Goal: Check status: Check status

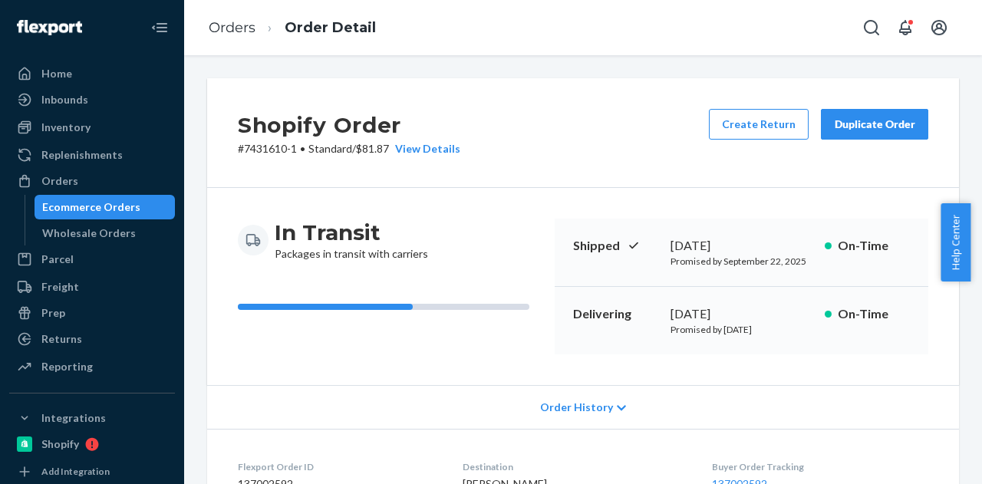
click at [132, 216] on div "Ecommerce Orders" at bounding box center [105, 206] width 138 height 21
click at [131, 216] on div "Ecommerce Orders" at bounding box center [105, 206] width 138 height 21
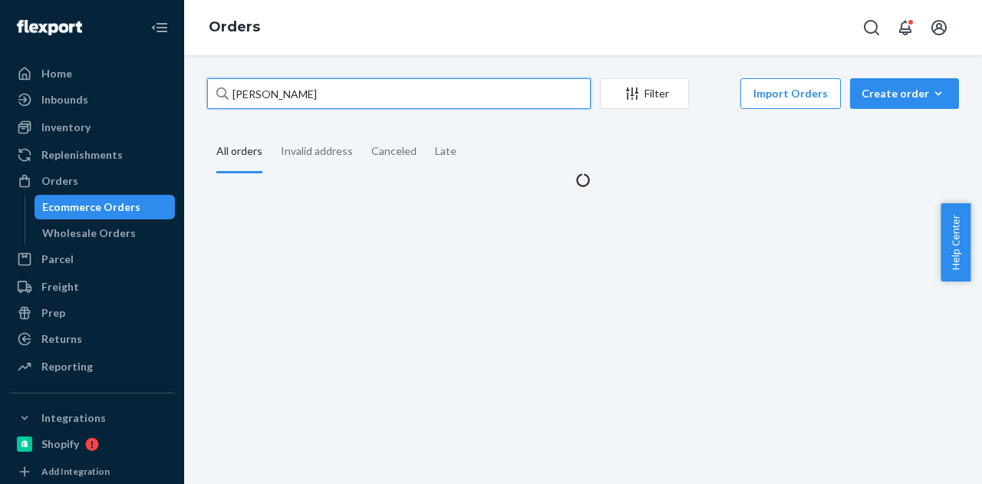
click at [341, 98] on input "[PERSON_NAME]" at bounding box center [398, 93] width 383 height 31
paste input "[PERSON_NAME]"
type input "[PERSON_NAME]"
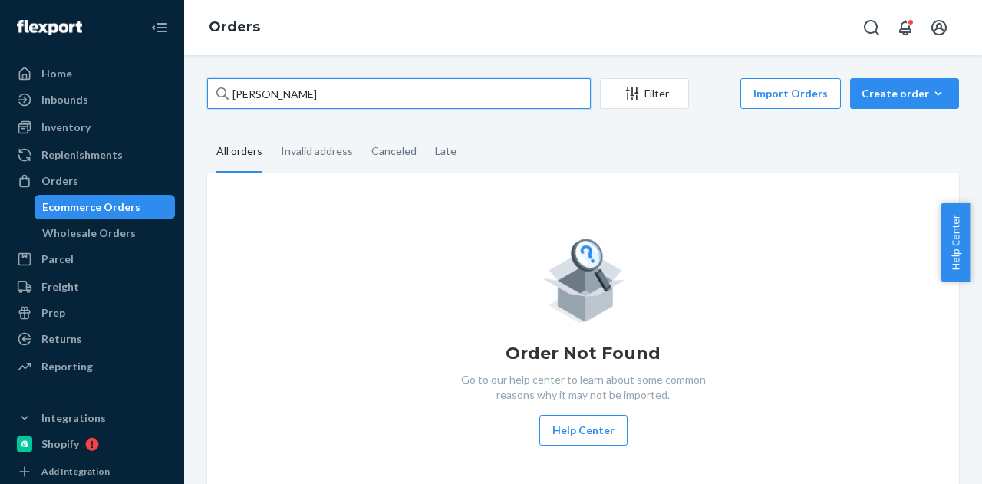
click at [437, 94] on input "[PERSON_NAME]" at bounding box center [398, 93] width 383 height 31
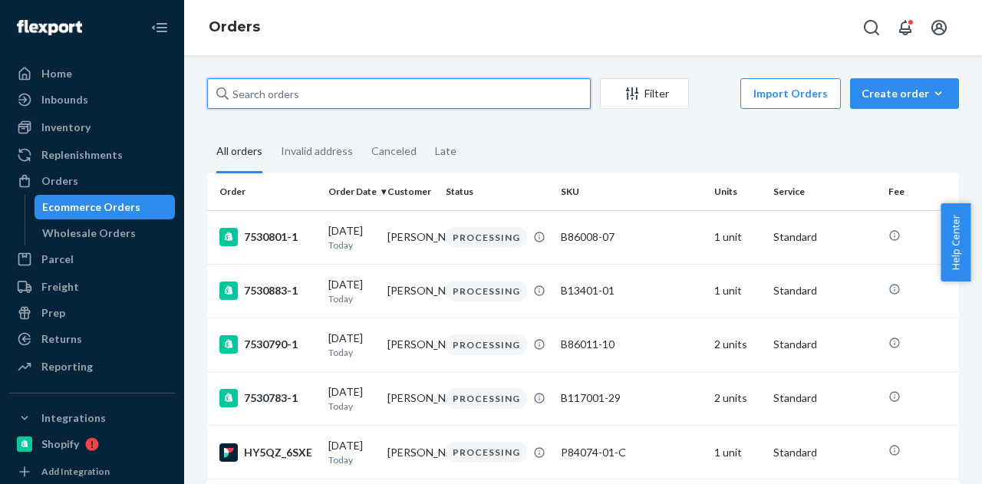
paste input "[PERSON_NAME]"
type input "[PERSON_NAME]"
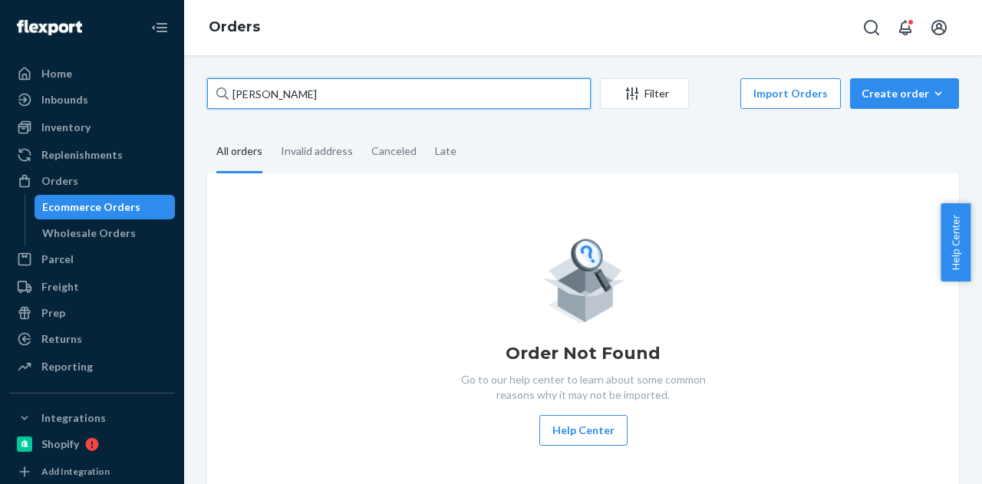
click at [417, 96] on input "[PERSON_NAME]" at bounding box center [398, 93] width 383 height 31
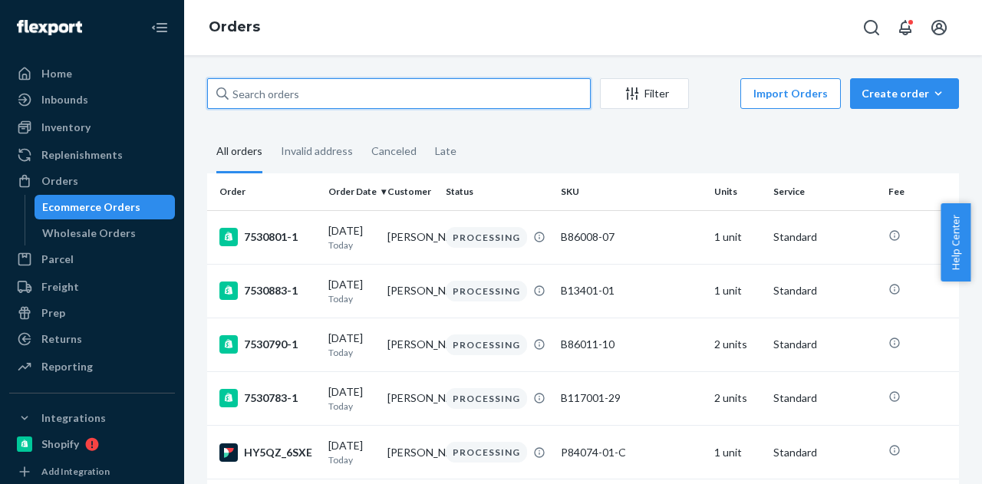
paste input "[PERSON_NAME]"
type input "[PERSON_NAME]"
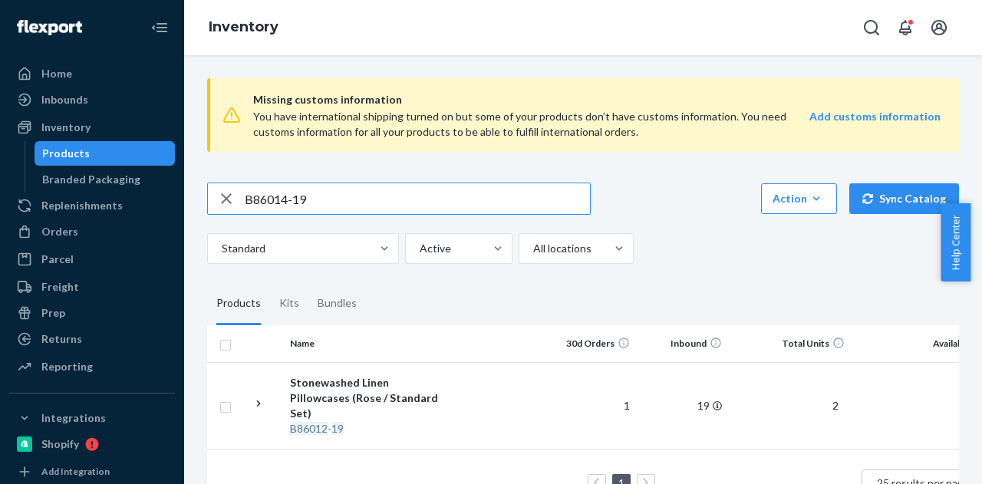
type input "B86014-19"
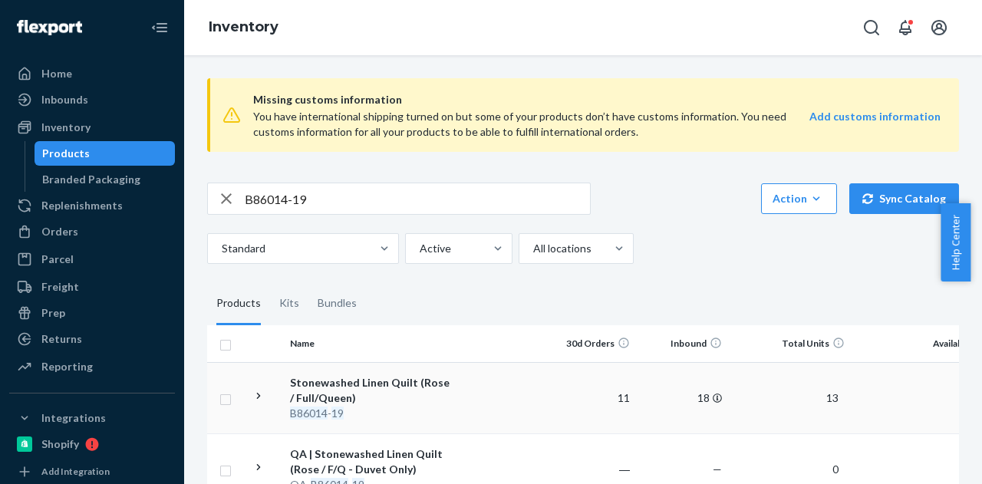
scroll to position [77, 0]
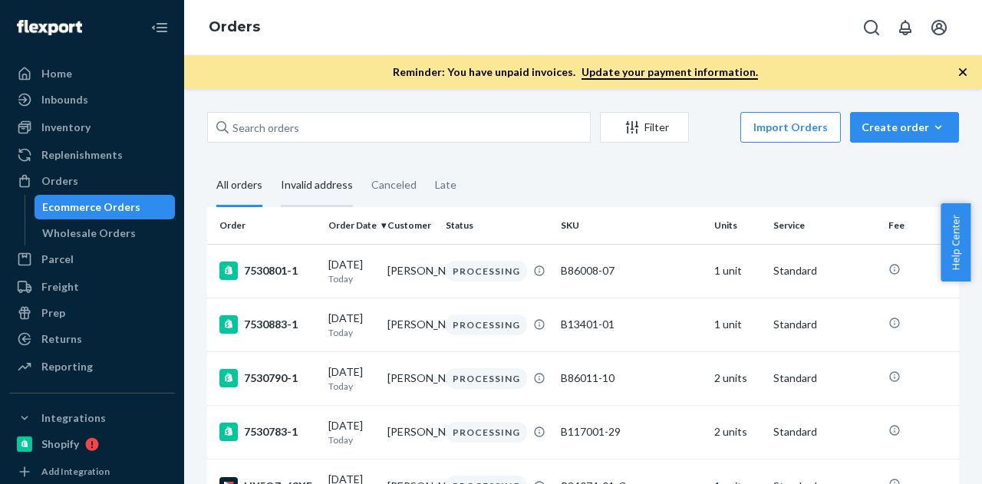
click at [336, 182] on div "Invalid address" at bounding box center [317, 186] width 72 height 42
click at [271, 165] on input "Invalid address" at bounding box center [271, 165] width 0 height 0
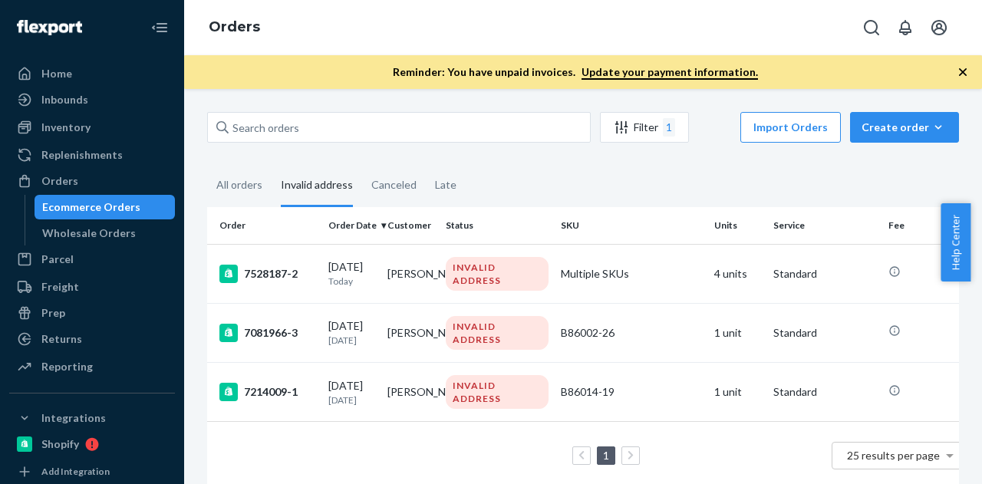
click at [272, 186] on div "Invalid address" at bounding box center [316, 186] width 90 height 42
click at [271, 165] on input "Invalid address" at bounding box center [271, 165] width 0 height 0
click at [258, 185] on div "All orders" at bounding box center [239, 186] width 46 height 42
click at [207, 165] on input "All orders" at bounding box center [207, 165] width 0 height 0
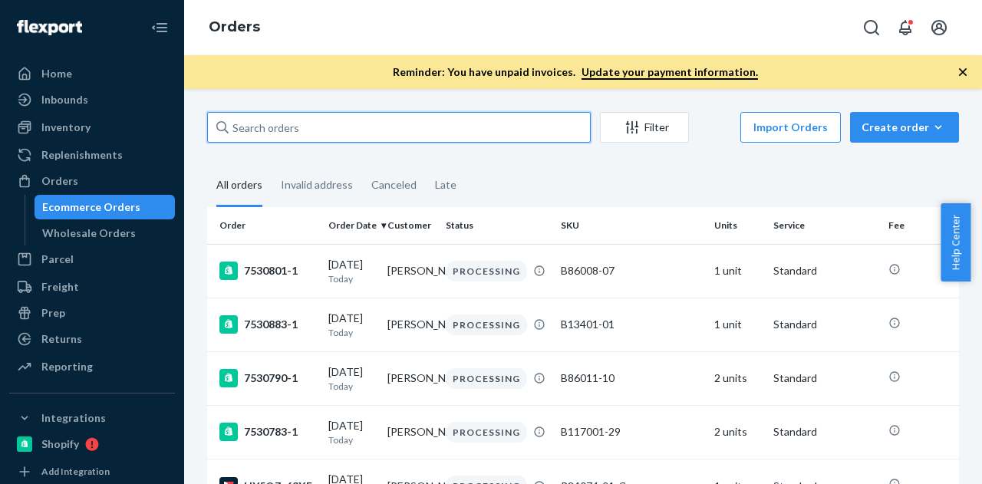
click at [328, 130] on input "text" at bounding box center [398, 127] width 383 height 31
paste input "[PERSON_NAME]"
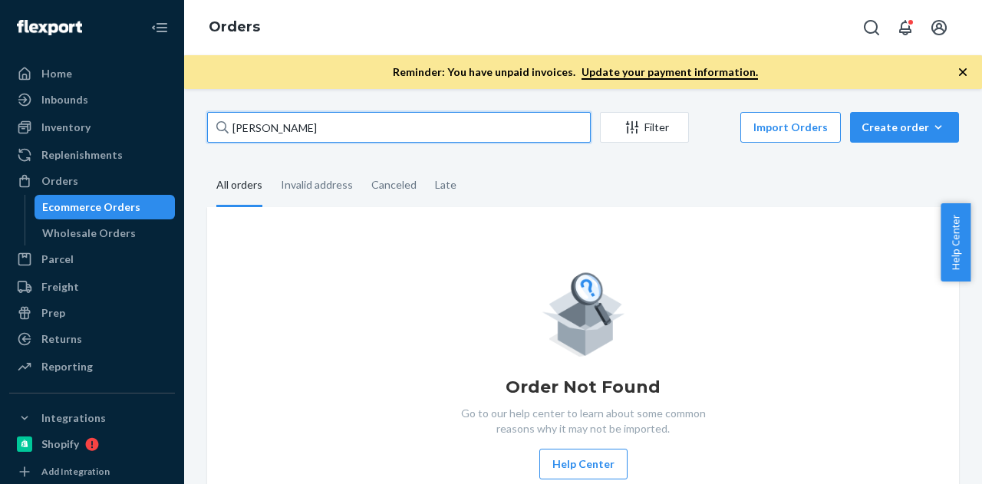
type input "[PERSON_NAME]"
click at [291, 123] on input "[PERSON_NAME]" at bounding box center [398, 127] width 383 height 31
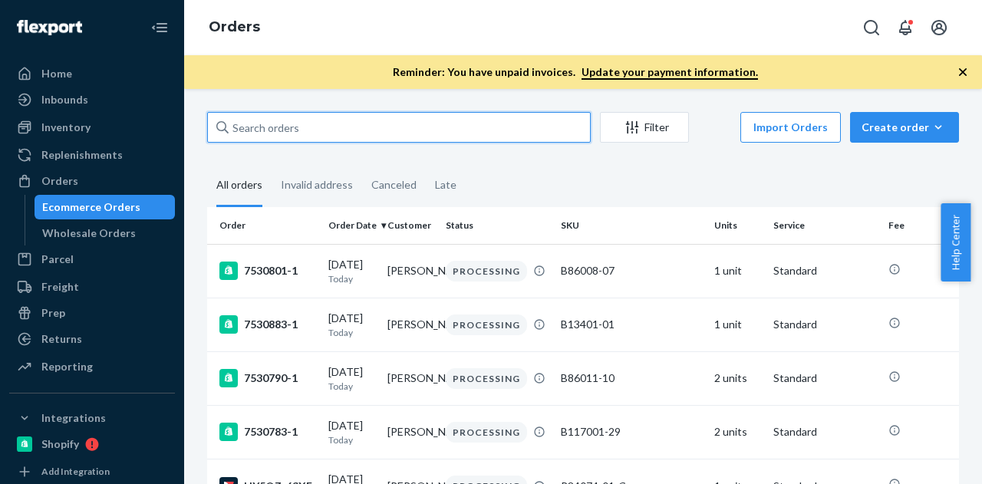
paste input "J Fishbein"
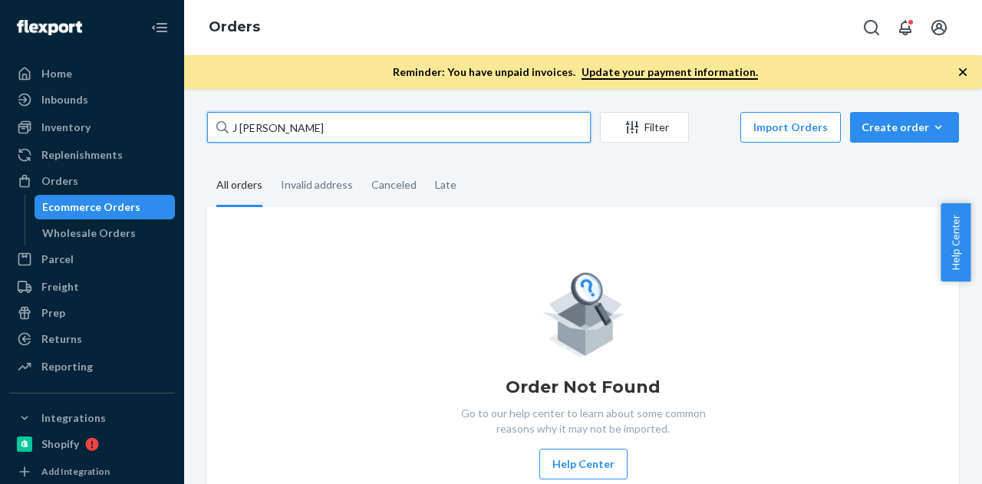
type input "J Fishbein"
